Goal: Find specific page/section: Find specific page/section

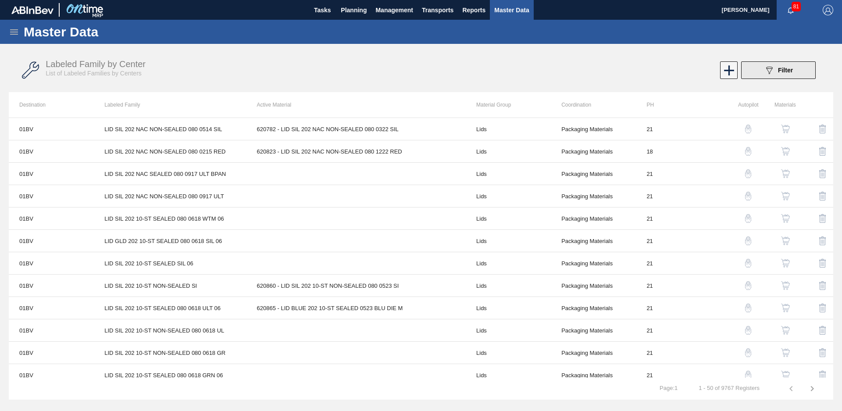
click at [782, 64] on button "089F7B8B-B2A5-4AFE-B5C0-19BA573D28AC Filter" at bounding box center [778, 70] width 75 height 18
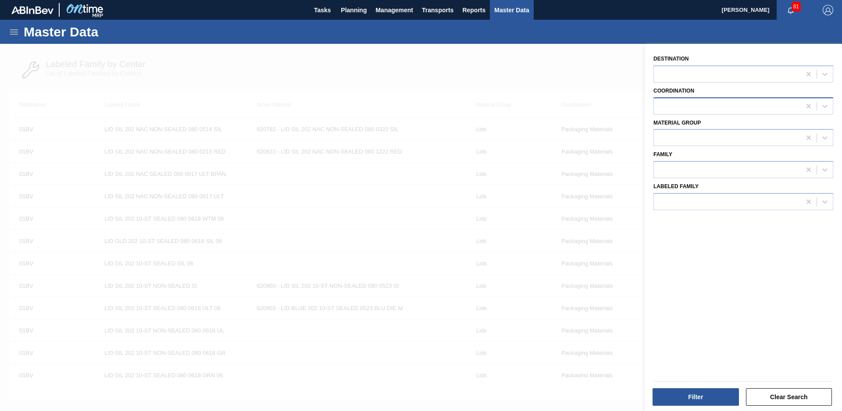
click at [731, 105] on div at bounding box center [727, 106] width 147 height 13
click at [733, 125] on div "Brewing Materials" at bounding box center [744, 128] width 180 height 16
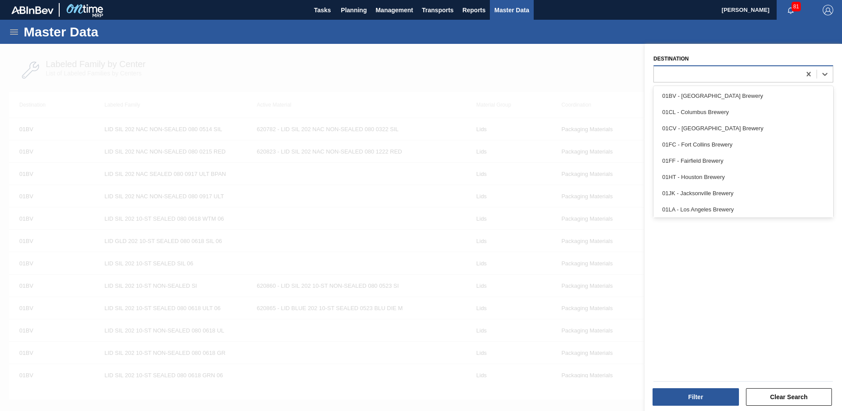
click at [739, 79] on div at bounding box center [727, 74] width 147 height 13
click at [724, 266] on div "Destination option 01LA - Los Angeles Brewery focused, 8 of 12. 12 results avai…" at bounding box center [743, 228] width 197 height 369
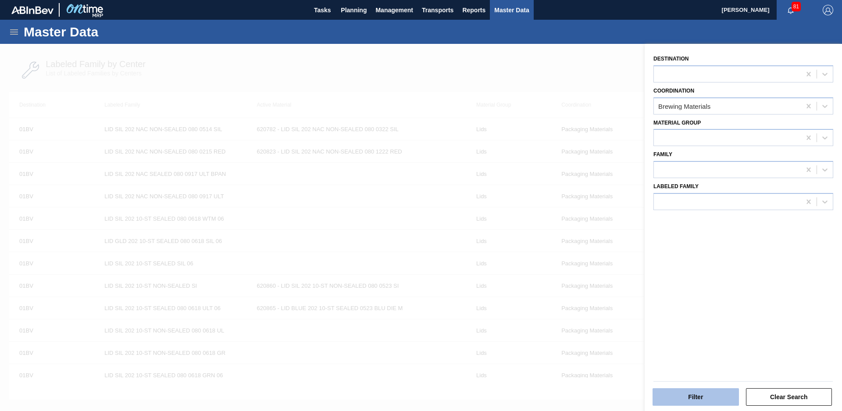
click at [713, 393] on button "Filter" at bounding box center [696, 397] width 86 height 18
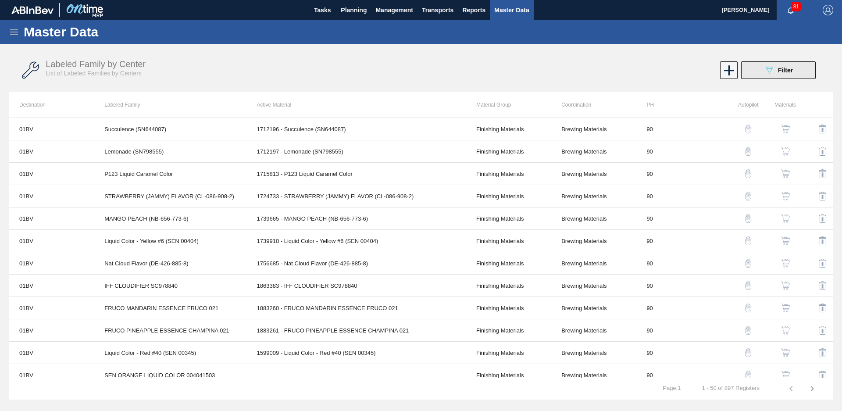
click at [805, 78] on button "089F7B8B-B2A5-4AFE-B5C0-19BA573D28AC Filter" at bounding box center [778, 70] width 75 height 18
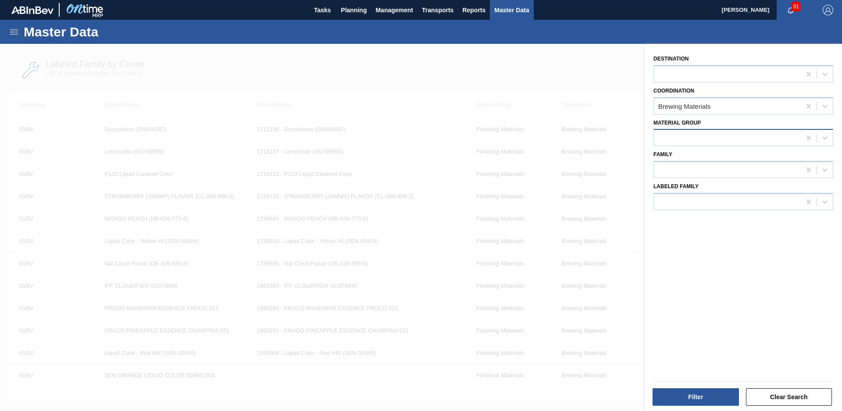
click at [741, 144] on div at bounding box center [727, 138] width 147 height 13
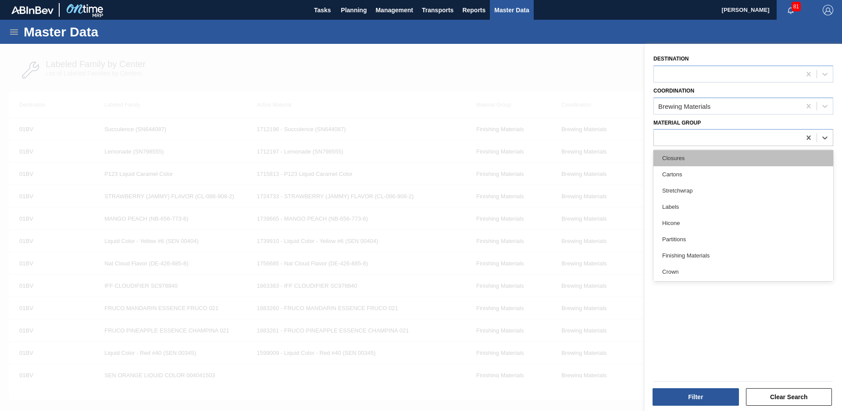
scroll to position [180, 0]
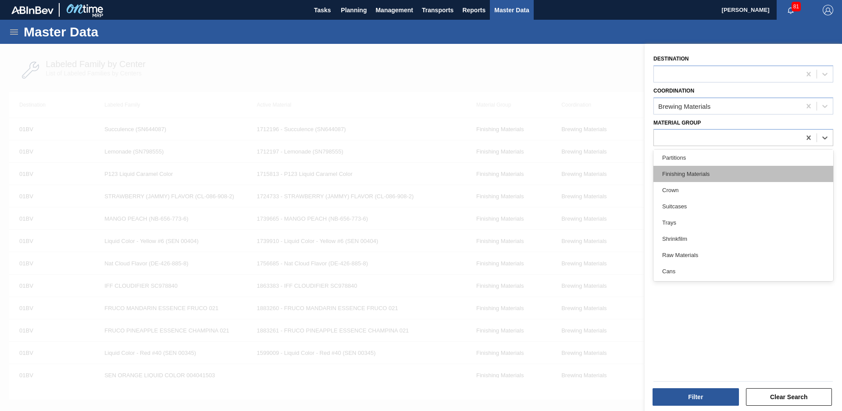
click at [707, 178] on div "Finishing Materials" at bounding box center [744, 174] width 180 height 16
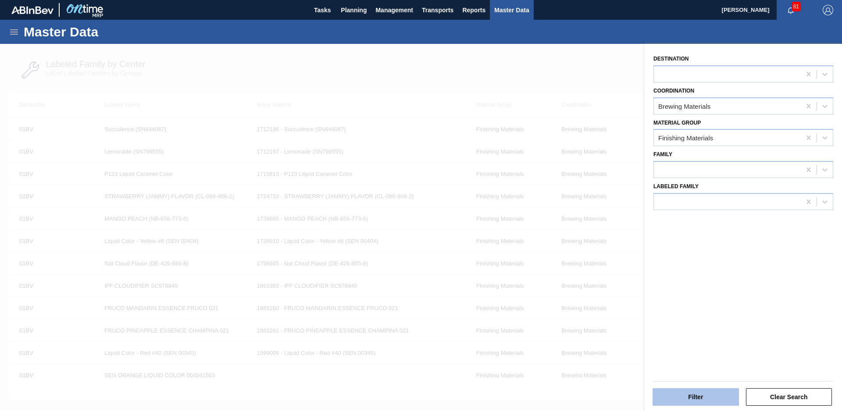
click at [712, 391] on button "Filter" at bounding box center [696, 397] width 86 height 18
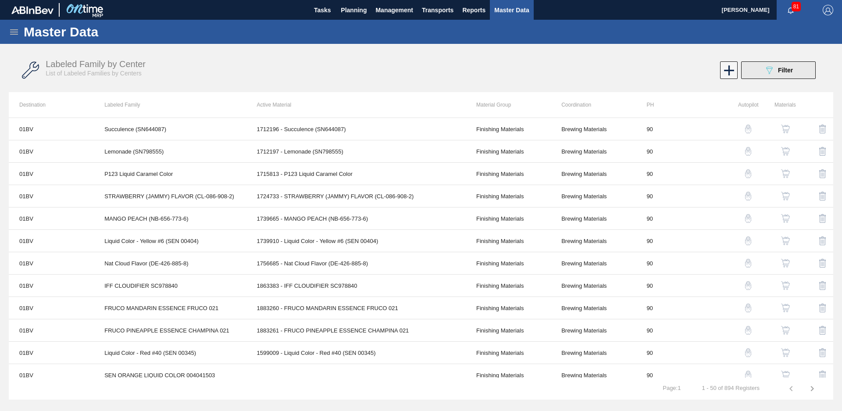
click at [777, 75] on div "089F7B8B-B2A5-4AFE-B5C0-19BA573D28AC Filter" at bounding box center [778, 70] width 29 height 11
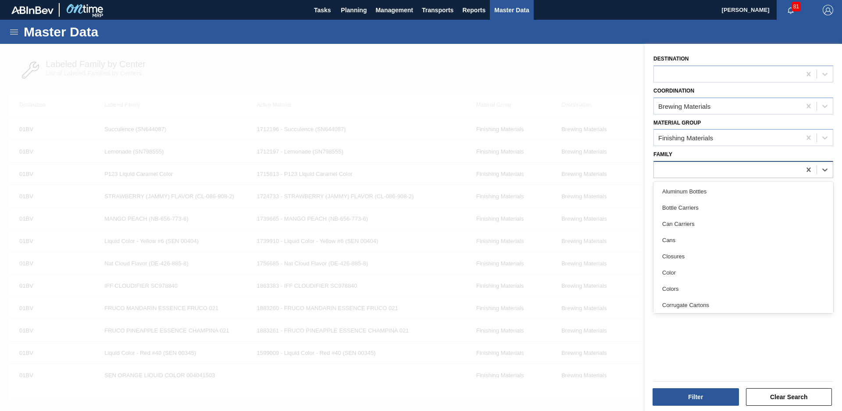
click at [740, 168] on div at bounding box center [727, 170] width 147 height 13
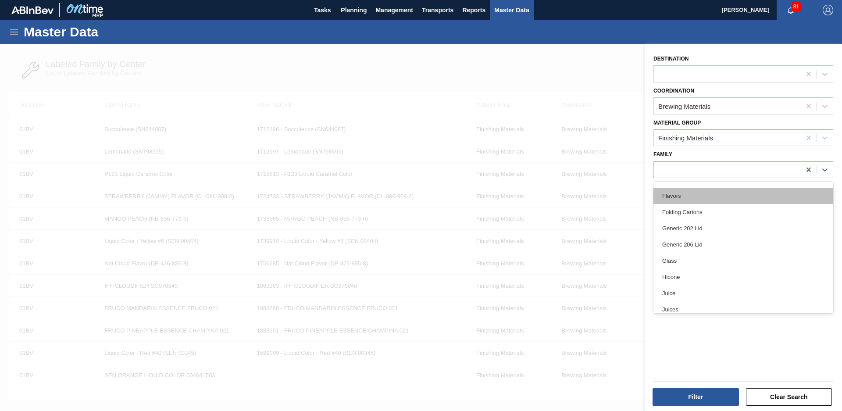
click at [711, 200] on div "Flavors" at bounding box center [744, 196] width 180 height 16
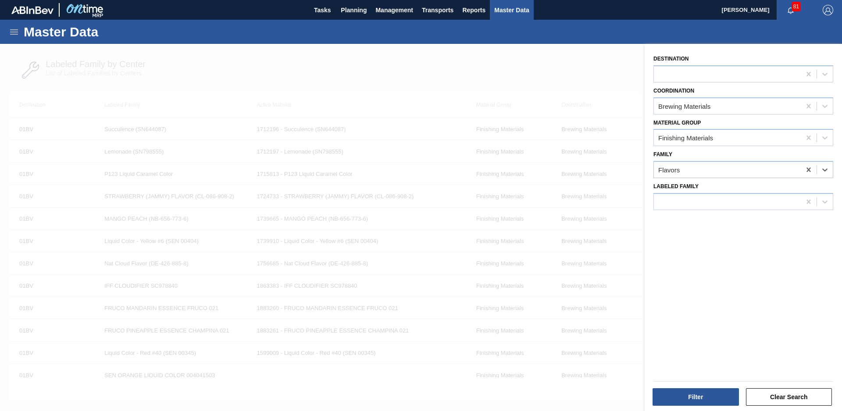
click at [700, 387] on div "Filter Clear Search" at bounding box center [743, 395] width 186 height 21
click at [700, 397] on button "Filter" at bounding box center [696, 397] width 86 height 18
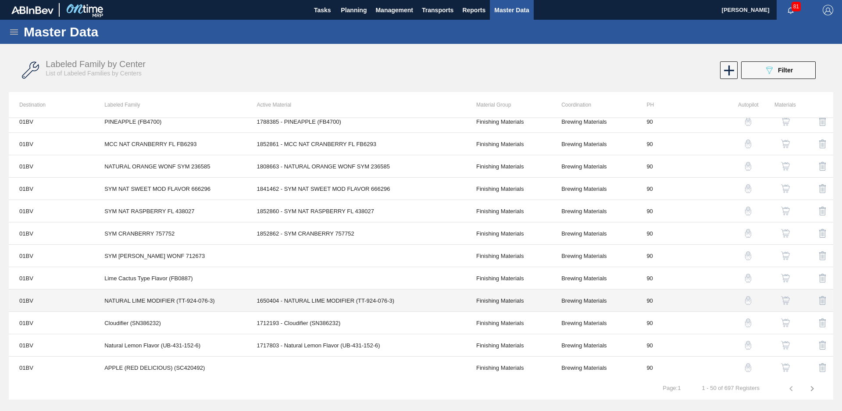
scroll to position [859, 0]
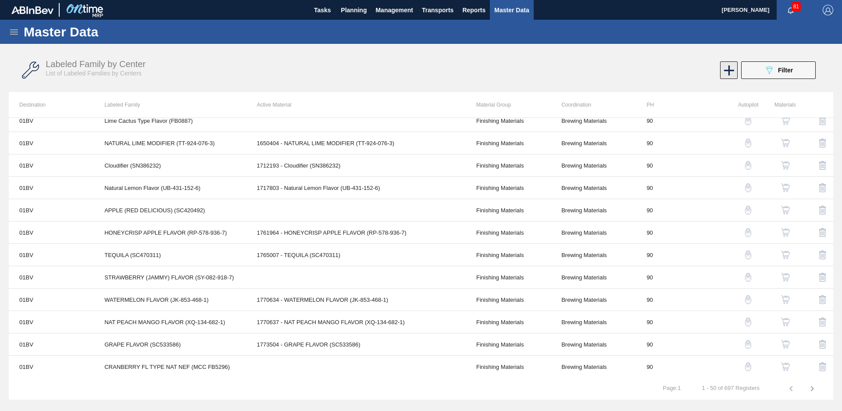
click at [730, 72] on icon at bounding box center [729, 70] width 17 height 17
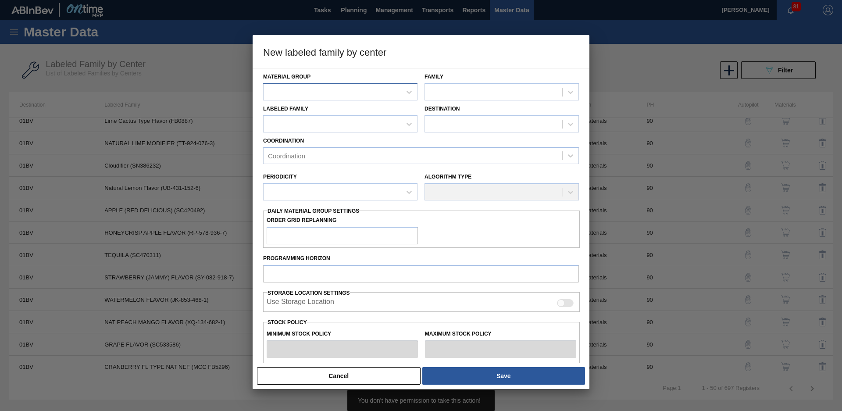
click at [350, 92] on div at bounding box center [332, 92] width 137 height 13
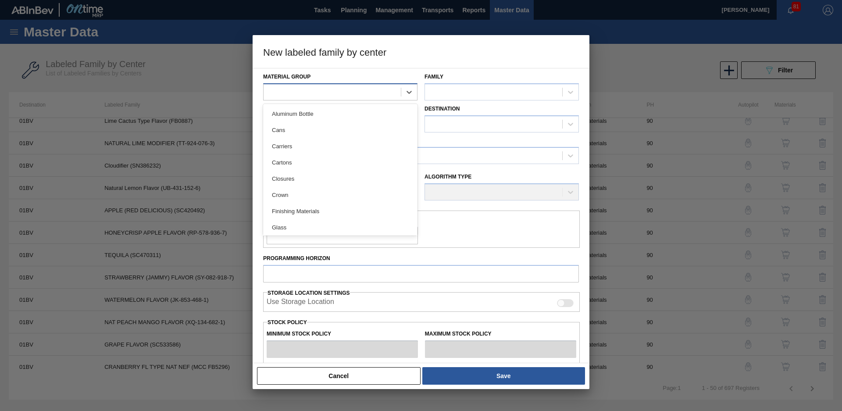
click at [350, 92] on div at bounding box center [332, 92] width 137 height 13
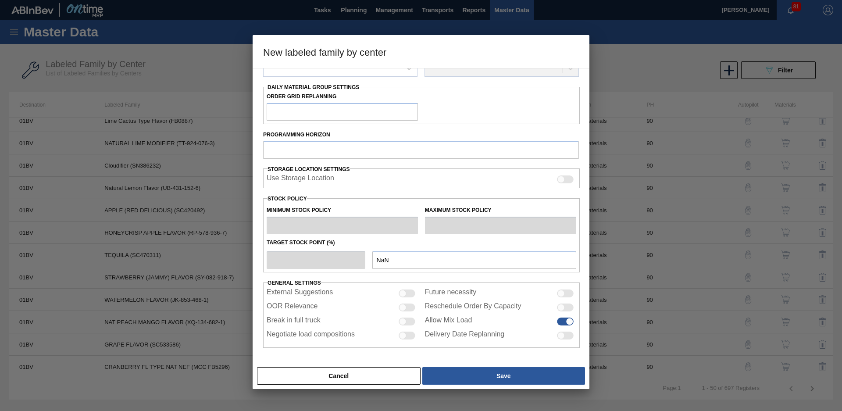
scroll to position [0, 0]
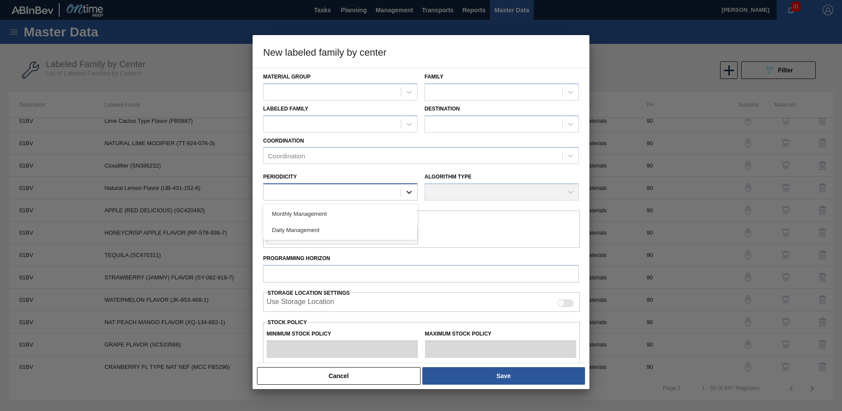
click at [411, 195] on icon at bounding box center [409, 192] width 9 height 9
click at [410, 168] on div "Periodicity" at bounding box center [340, 185] width 161 height 39
click at [397, 151] on div "Coordination" at bounding box center [413, 156] width 299 height 13
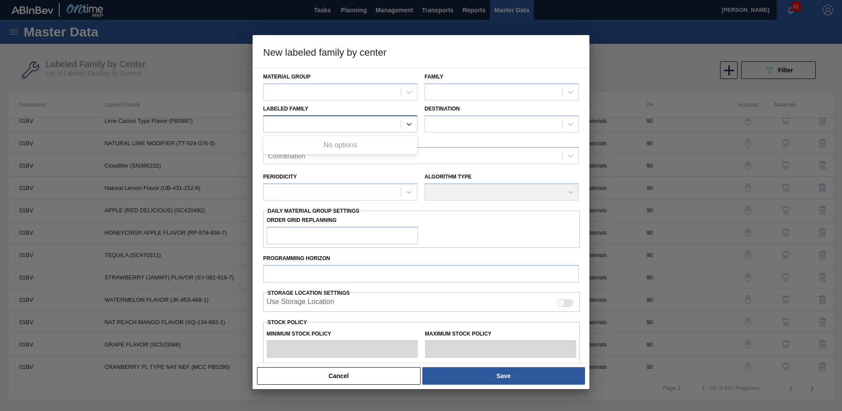
click at [390, 122] on div at bounding box center [332, 124] width 137 height 13
click at [452, 96] on div at bounding box center [493, 92] width 137 height 13
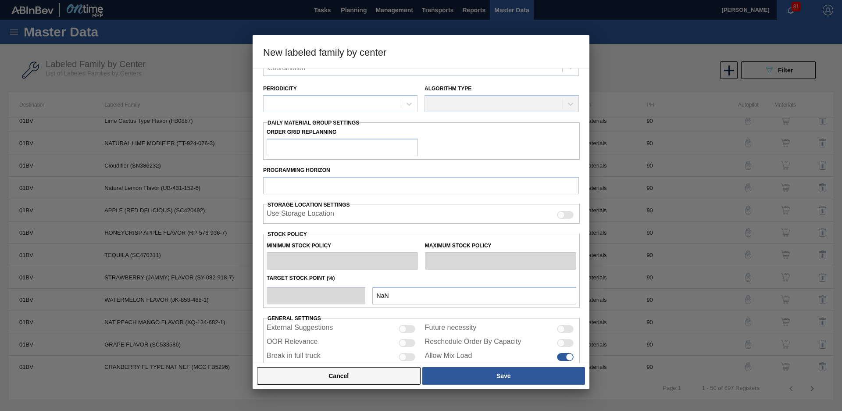
click at [374, 375] on button "Cancel" at bounding box center [339, 376] width 164 height 18
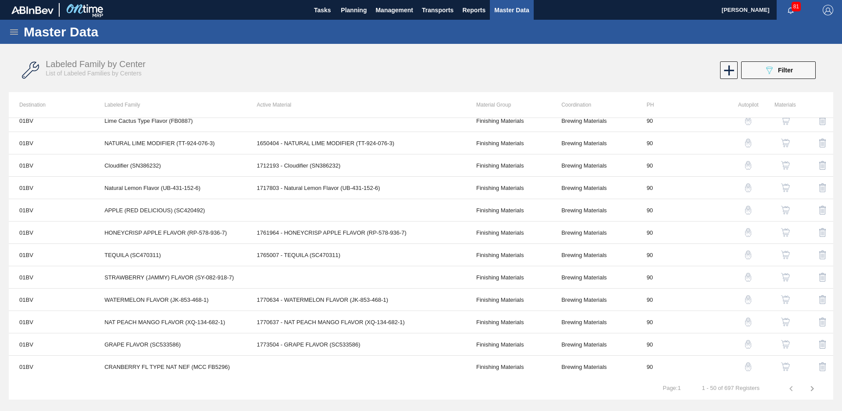
click at [808, 387] on icon "button" at bounding box center [812, 388] width 11 height 11
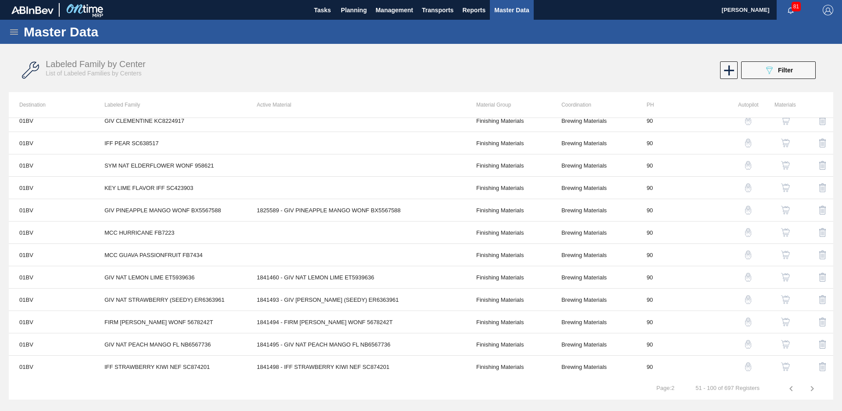
click at [716, 403] on div "Master Data General Materials Group and Families Coordinations and Users Suppli…" at bounding box center [421, 215] width 842 height 391
drag, startPoint x: 689, startPoint y: 392, endPoint x: 724, endPoint y: 393, distance: 35.1
click at [724, 393] on tr "51 - 100 of 697 Registers Page : 2" at bounding box center [421, 389] width 825 height 22
drag, startPoint x: 668, startPoint y: 394, endPoint x: 716, endPoint y: 388, distance: 48.2
click at [669, 394] on tr "51 - 100 of 697 Registers Page : 2" at bounding box center [421, 389] width 825 height 22
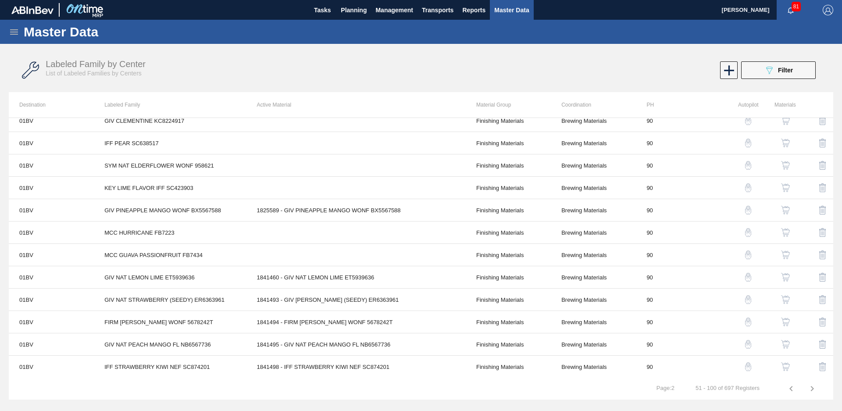
click at [805, 388] on button "button" at bounding box center [812, 388] width 21 height 21
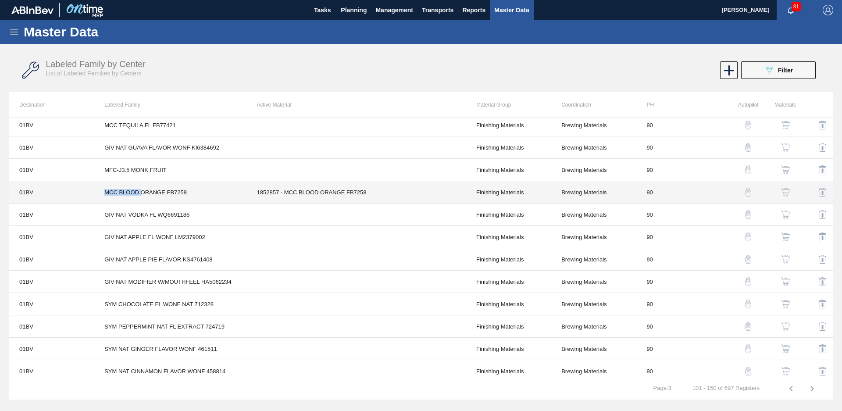
scroll to position [273, 0]
drag, startPoint x: 101, startPoint y: 194, endPoint x: 381, endPoint y: 193, distance: 279.5
click at [381, 193] on tr "01BV MCC BLOOD ORANGE FB7258 1852857 - MCC BLOOD ORANGE FB7258 Finishing Materi…" at bounding box center [421, 192] width 825 height 22
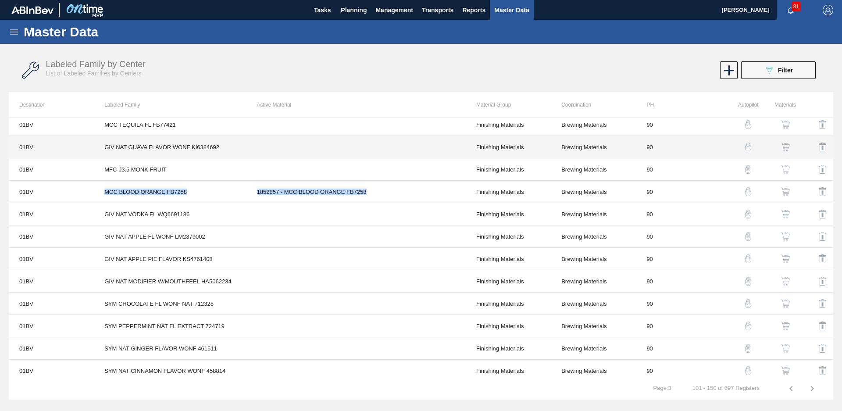
click at [527, 153] on td "Finishing Materials" at bounding box center [508, 147] width 85 height 22
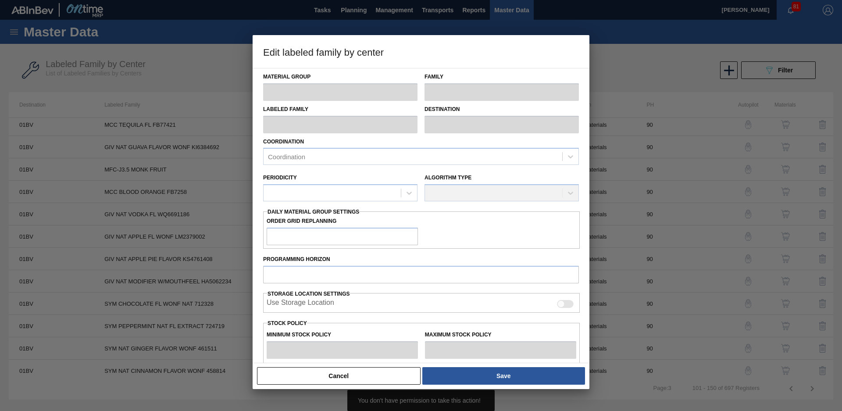
type input "Finishing Materials"
type input "Flavors"
type input "GIV NAT GUAVA FLAVOR WONF KI6384692"
type input "01BV - [GEOGRAPHIC_DATA] Brewery"
type input "90"
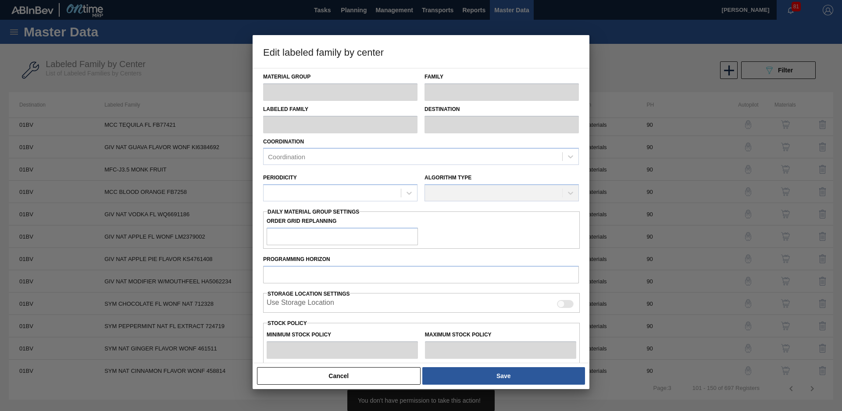
type input "0"
type input "100"
type input "0"
checkbox input "true"
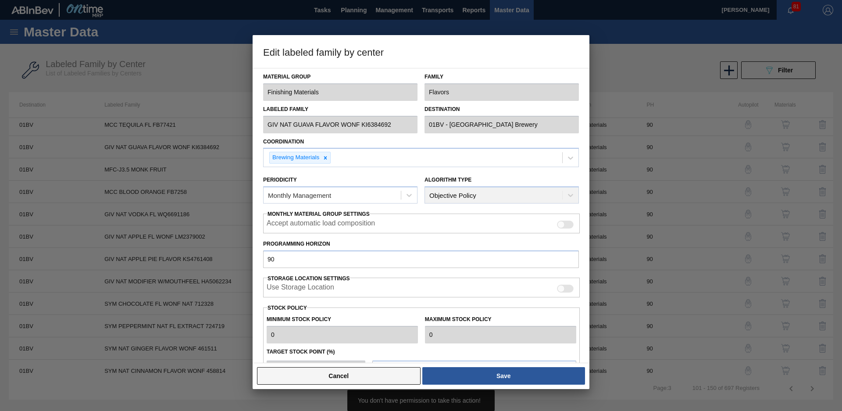
click at [364, 379] on button "Cancel" at bounding box center [339, 376] width 164 height 18
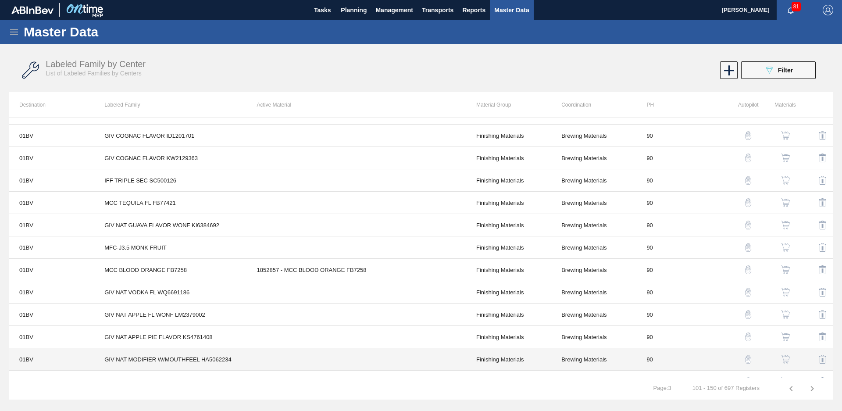
scroll to position [467, 0]
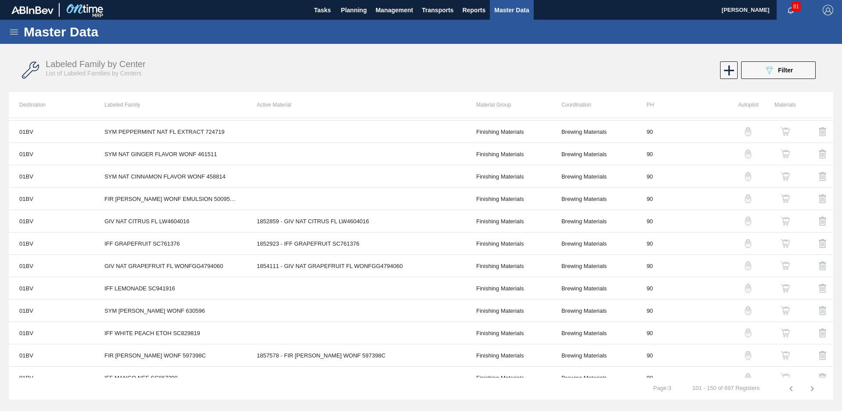
click at [810, 389] on icon "button" at bounding box center [812, 388] width 11 height 11
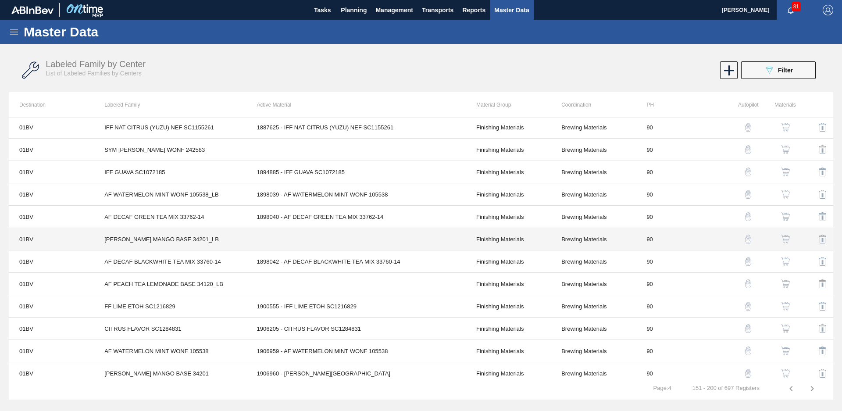
scroll to position [859, 0]
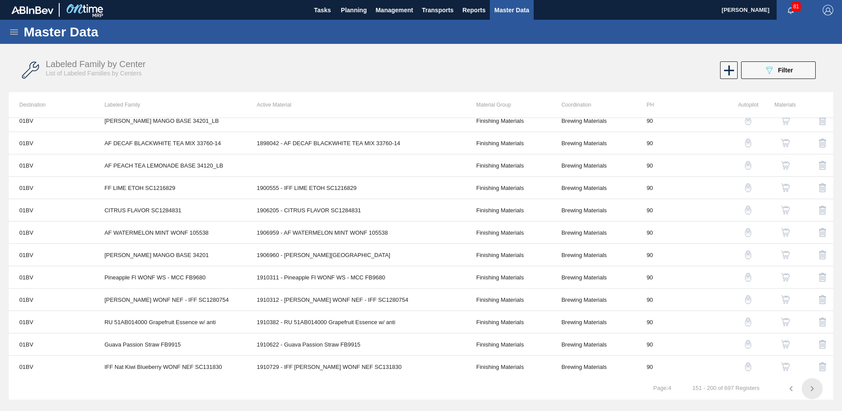
click at [809, 389] on icon "button" at bounding box center [812, 388] width 11 height 11
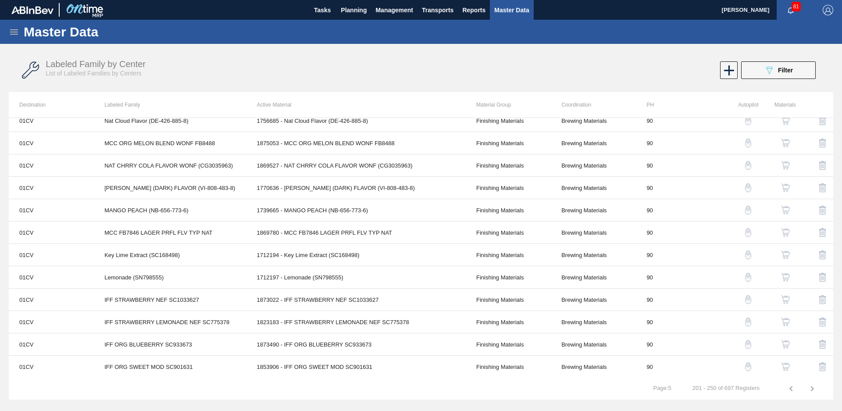
click at [813, 391] on icon "button" at bounding box center [812, 388] width 11 height 11
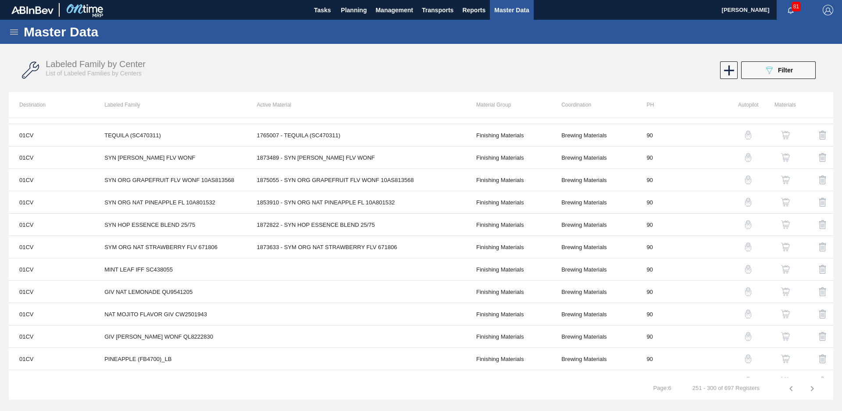
scroll to position [0, 0]
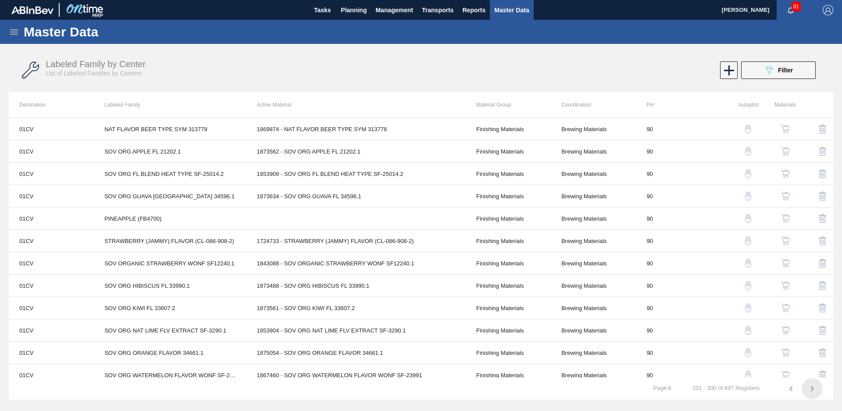
click at [811, 390] on icon "button" at bounding box center [812, 388] width 11 height 11
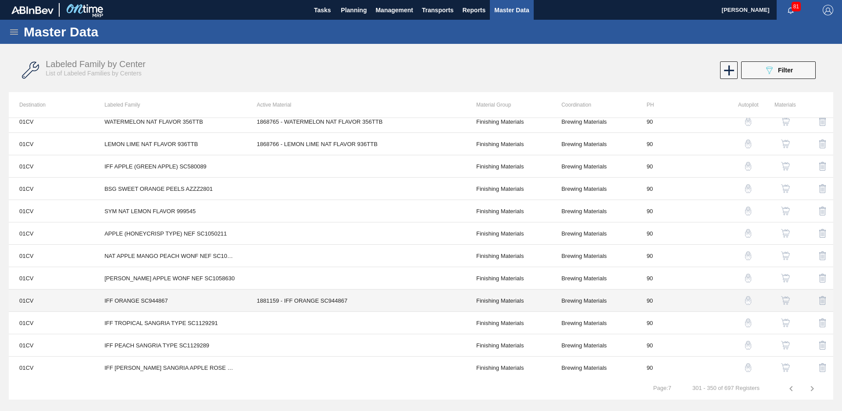
scroll to position [859, 0]
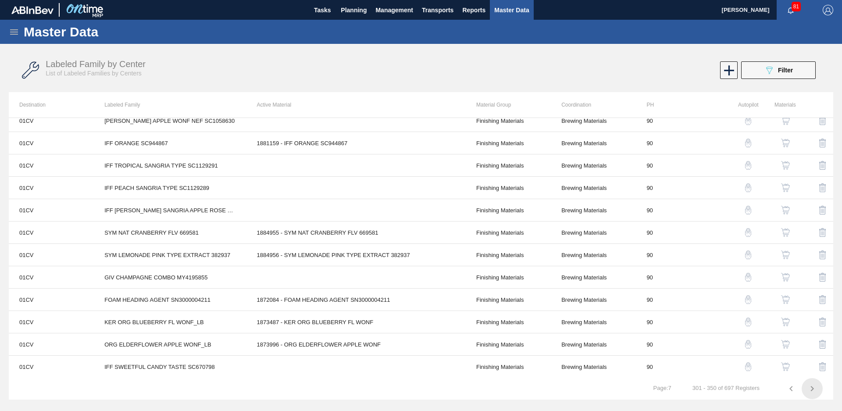
click at [811, 393] on icon "button" at bounding box center [812, 388] width 11 height 11
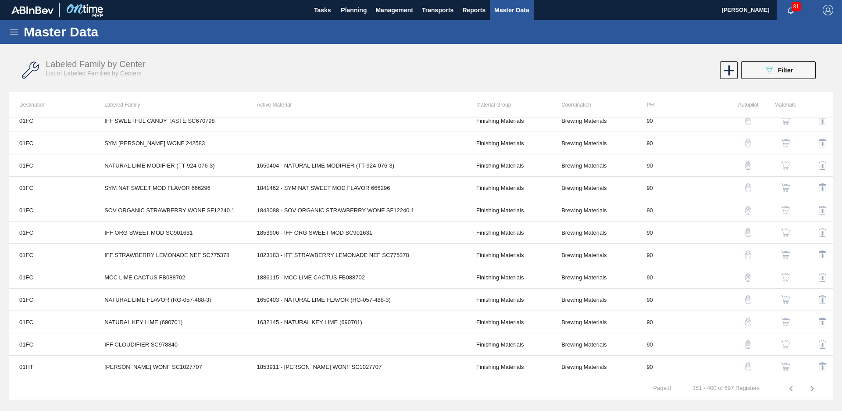
click at [618, 75] on div "089F7B8B-B2A5-4AFE-B5C0-19BA573D28AC Filter" at bounding box center [625, 70] width 390 height 18
click at [810, 388] on icon "button" at bounding box center [812, 388] width 11 height 11
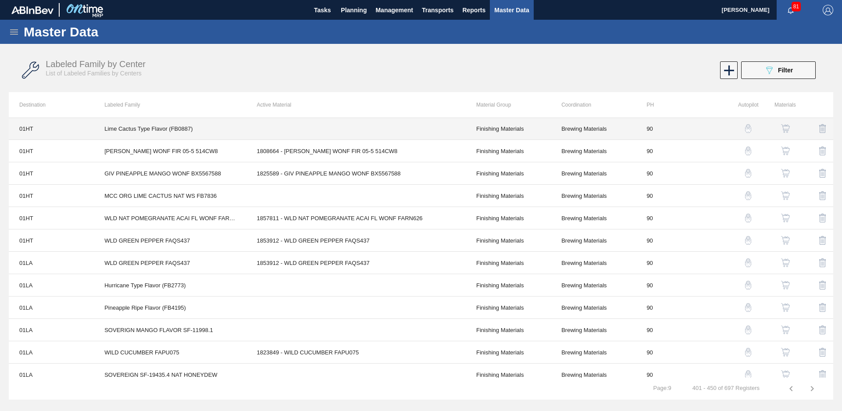
scroll to position [0, 0]
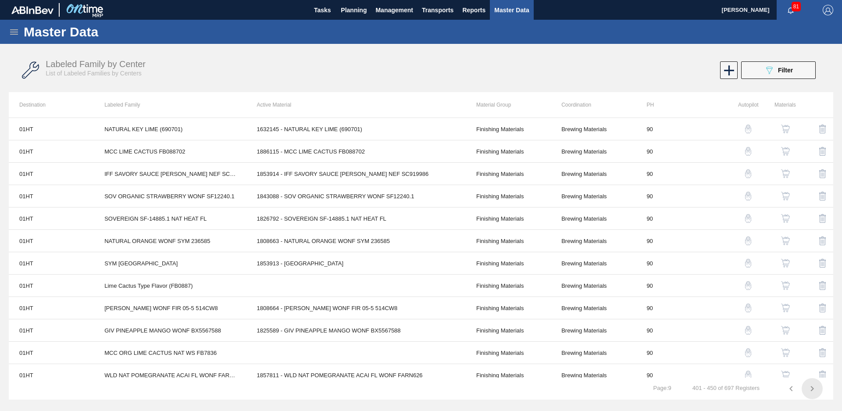
click at [811, 392] on icon "button" at bounding box center [812, 388] width 11 height 11
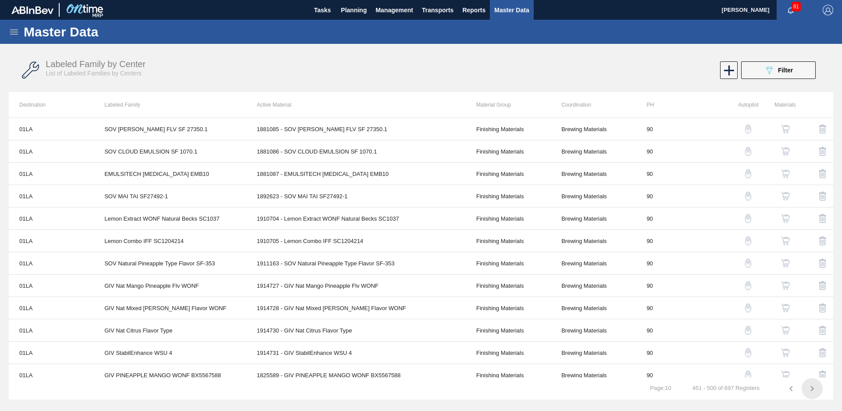
click at [813, 388] on icon "button" at bounding box center [812, 388] width 3 height 5
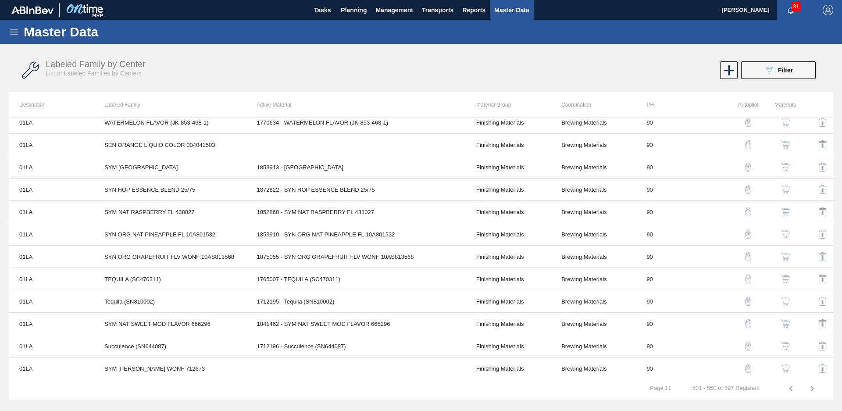
scroll to position [859, 0]
click at [809, 387] on icon "button" at bounding box center [812, 388] width 11 height 11
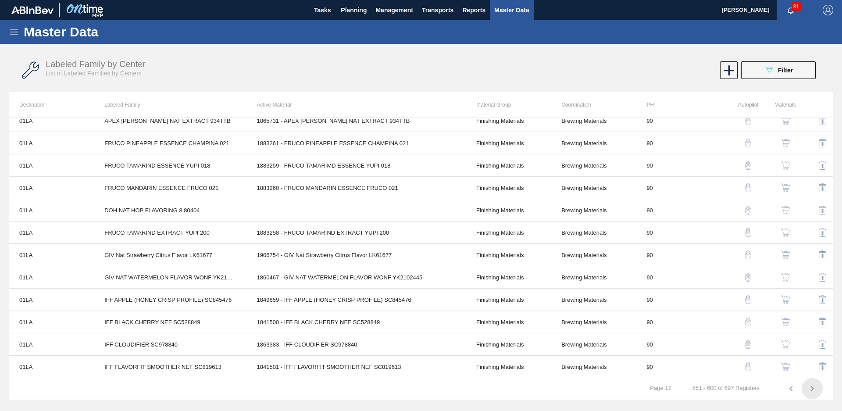
click at [810, 390] on icon "button" at bounding box center [812, 388] width 11 height 11
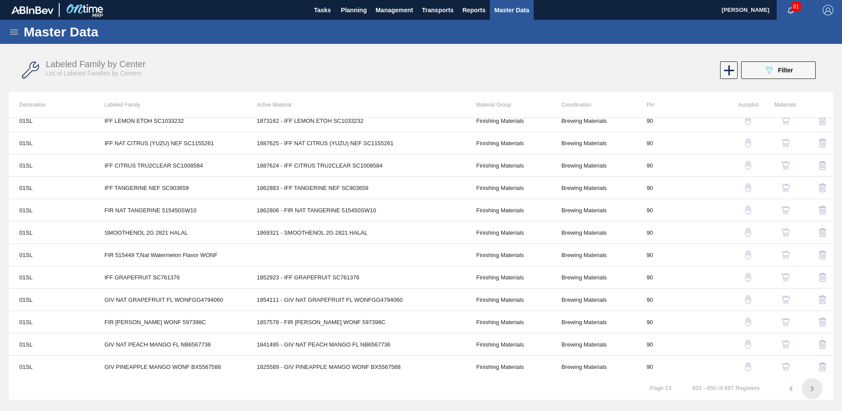
click at [815, 389] on icon "button" at bounding box center [812, 388] width 11 height 11
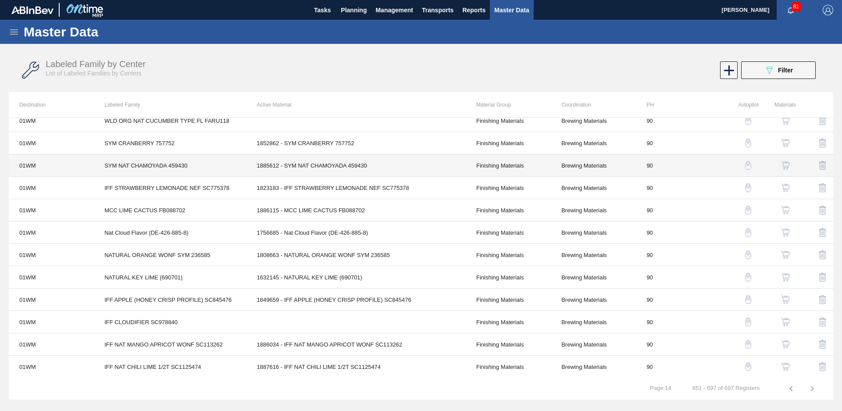
scroll to position [596, 0]
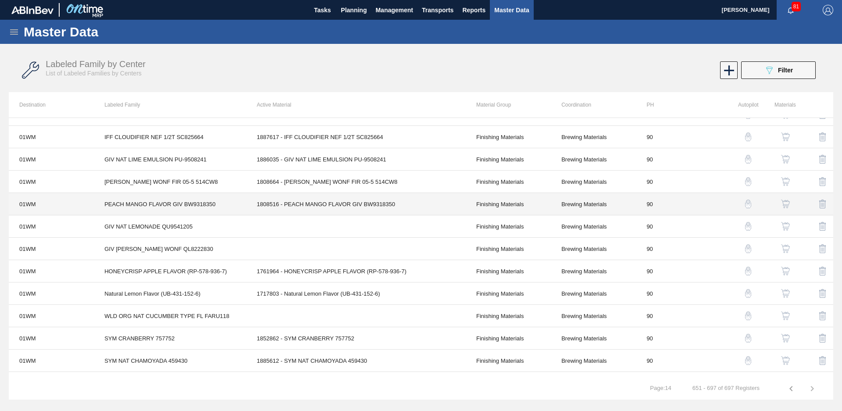
click at [305, 200] on td "1808516 - PEACH MANGO FLAVOR GIV BW9318350" at bounding box center [356, 204] width 219 height 22
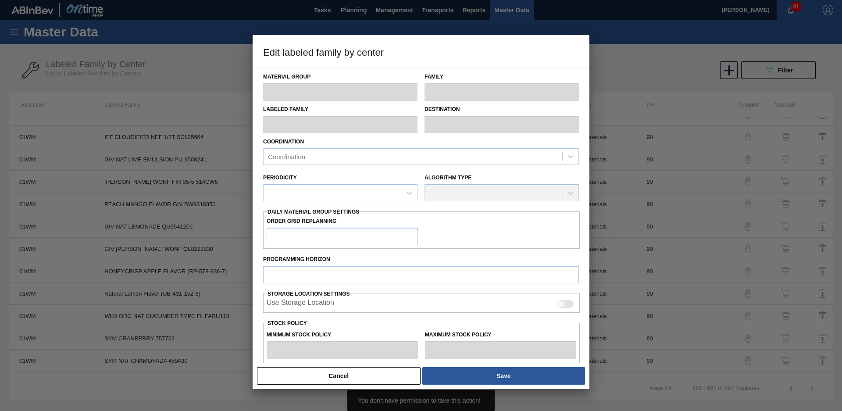
type input "Finishing Materials"
type input "Flavors"
type input "PEACH MANGO FLAVOR GIV BW9318350"
type input "01WM - Williamsburg Brewery"
type input "90"
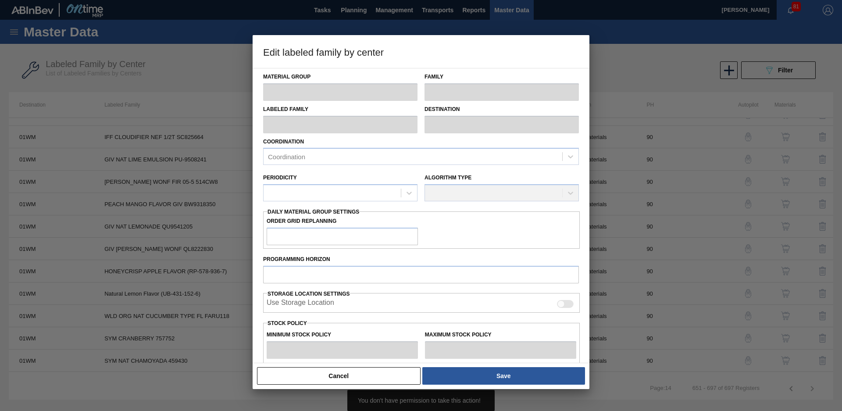
type input "0"
type input "500"
type input "0"
checkbox input "true"
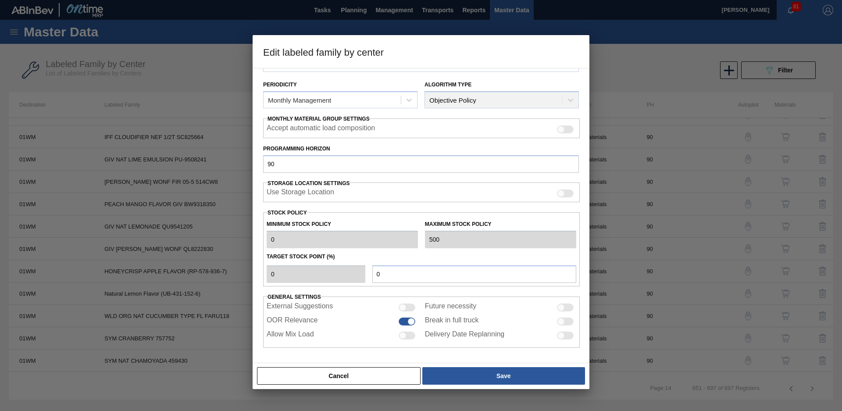
scroll to position [0, 0]
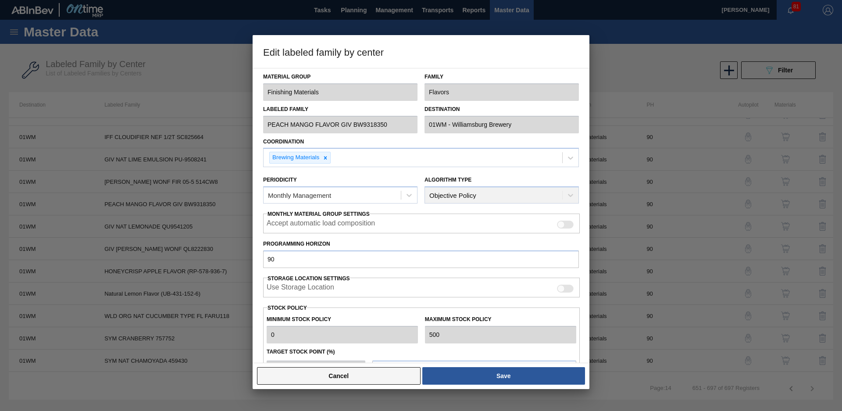
click at [366, 376] on button "Cancel" at bounding box center [339, 376] width 164 height 18
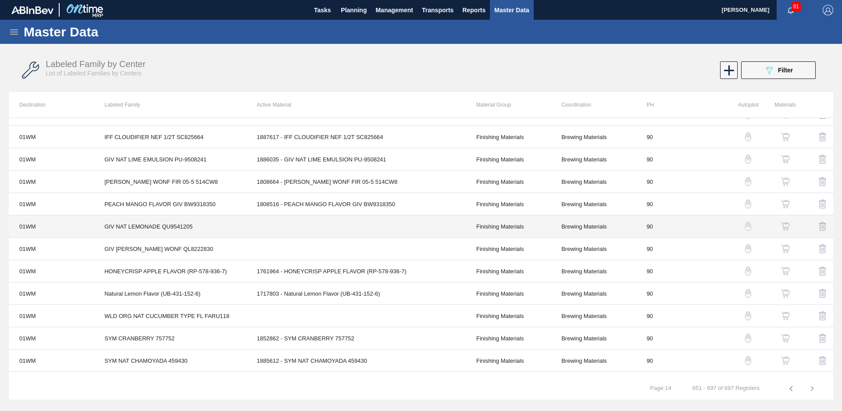
click at [229, 235] on td "GIV NAT LEMONADE QU9541205" at bounding box center [170, 226] width 152 height 22
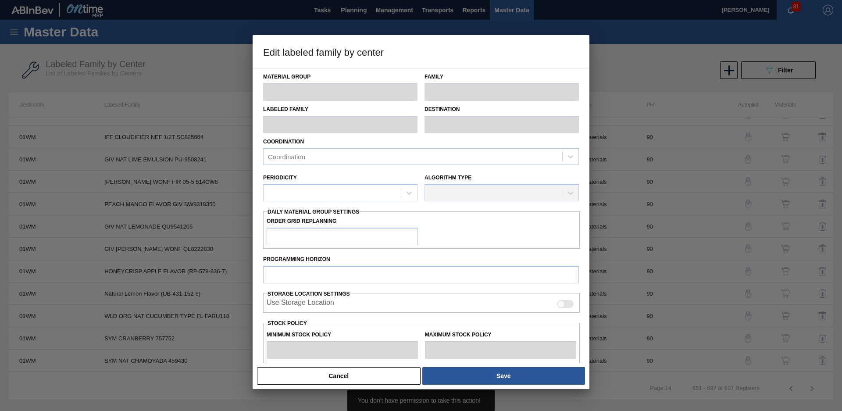
type input "Finishing Materials"
type input "Flavors"
type input "GIV NAT LEMONADE QU9541205"
type input "01WM - Williamsburg Brewery"
type input "90"
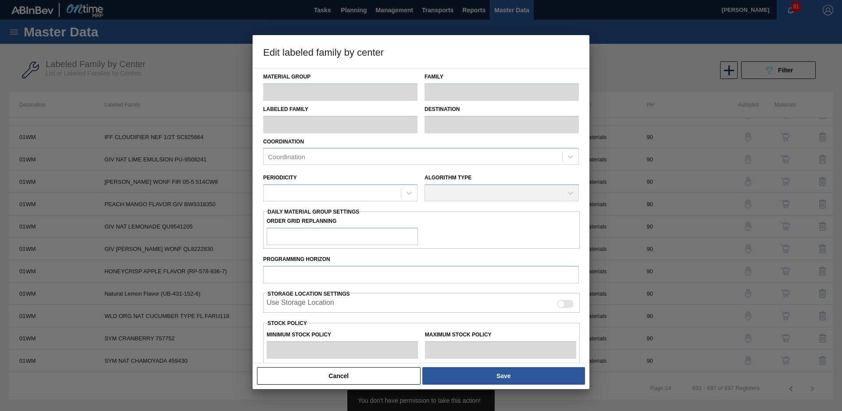
type input "0"
type input "100"
type input "0"
checkbox input "true"
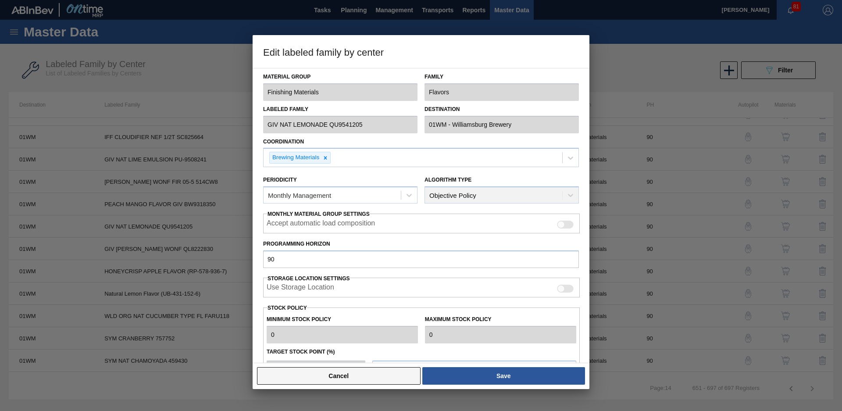
click at [367, 372] on button "Cancel" at bounding box center [339, 376] width 164 height 18
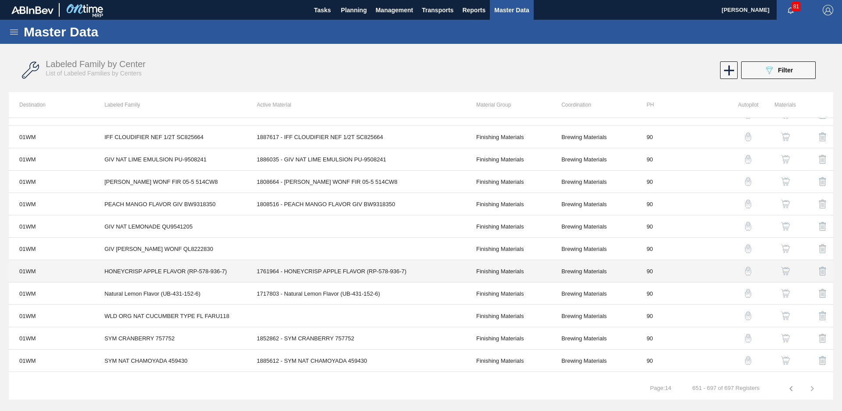
click at [314, 275] on td "1761964 - HONEYCRISP APPLE FLAVOR (RP-578-936-7)" at bounding box center [356, 271] width 219 height 22
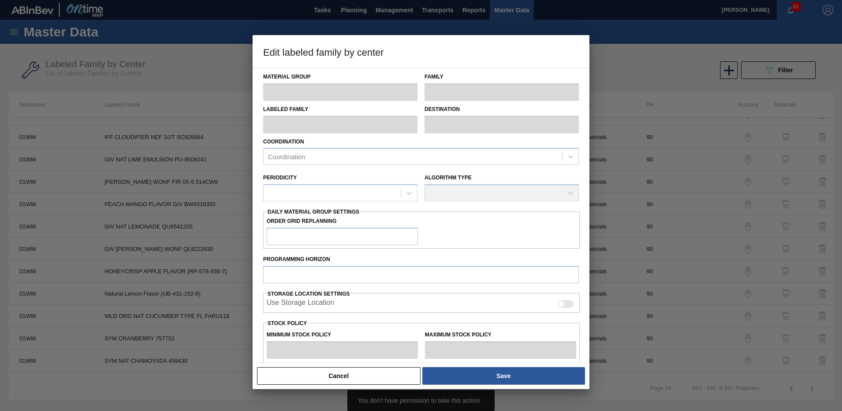
type input "Finishing Materials"
type input "Flavors"
type input "HONEYCRISP APPLE FLAVOR (RP-578-936-7)"
type input "01WM - Williamsburg Brewery"
type input "90"
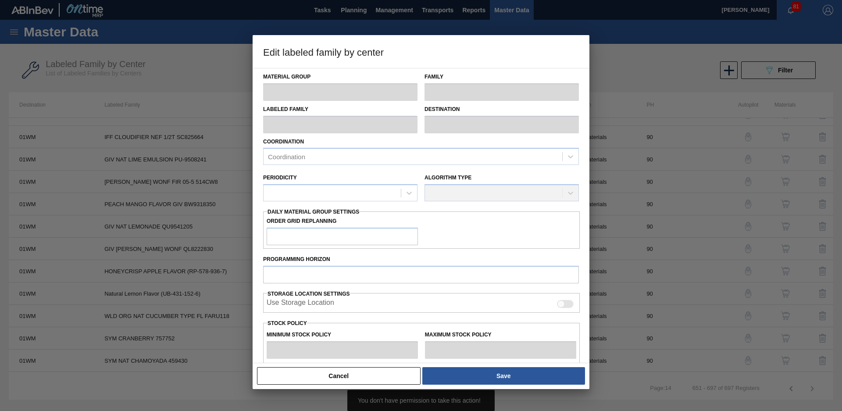
type input "0"
type input "100"
type input "0"
checkbox input "true"
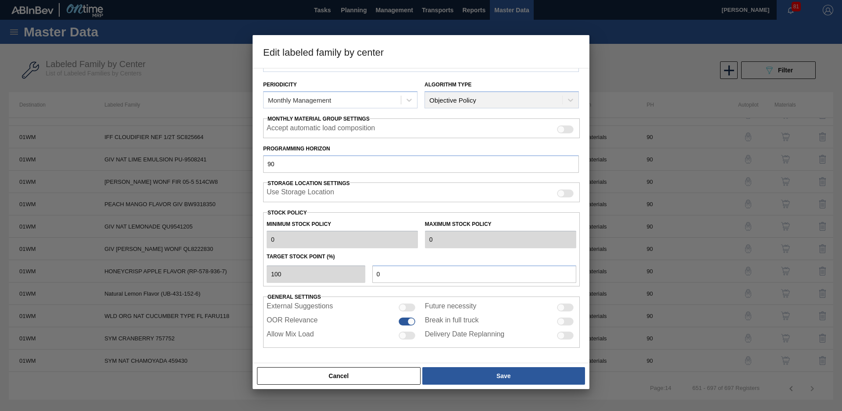
scroll to position [7, 0]
